Goal: Find specific page/section: Find specific page/section

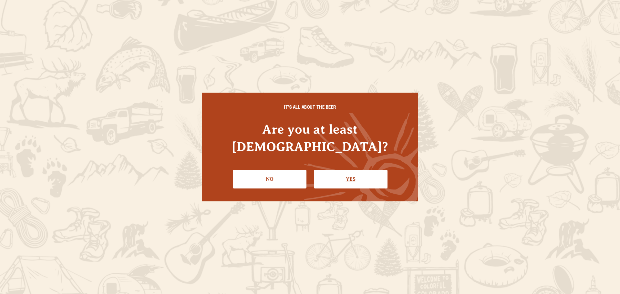
click at [337, 170] on link "Yes" at bounding box center [351, 179] width 74 height 19
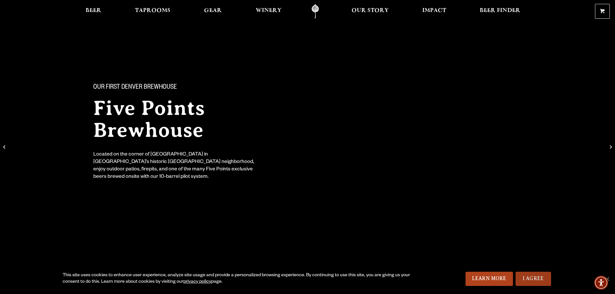
click at [529, 275] on link "I Agree" at bounding box center [534, 279] width 36 height 14
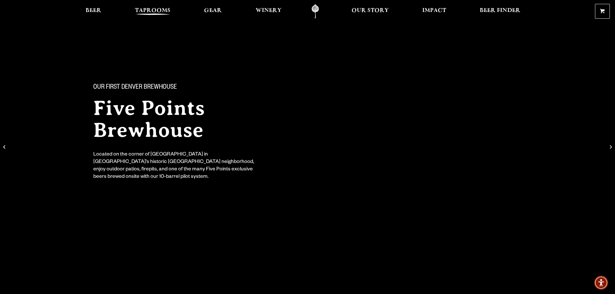
click at [145, 10] on span "Taprooms" at bounding box center [153, 10] width 36 height 5
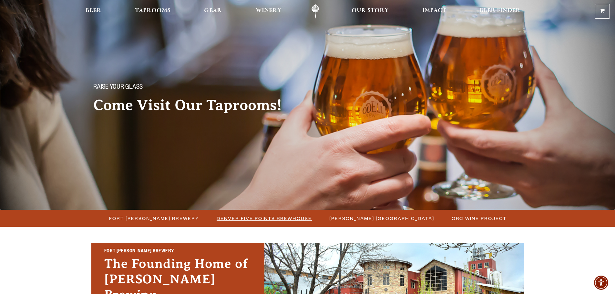
click at [272, 222] on span "Denver Five Points Brewhouse" at bounding box center [264, 218] width 95 height 9
